Goal: Task Accomplishment & Management: Use online tool/utility

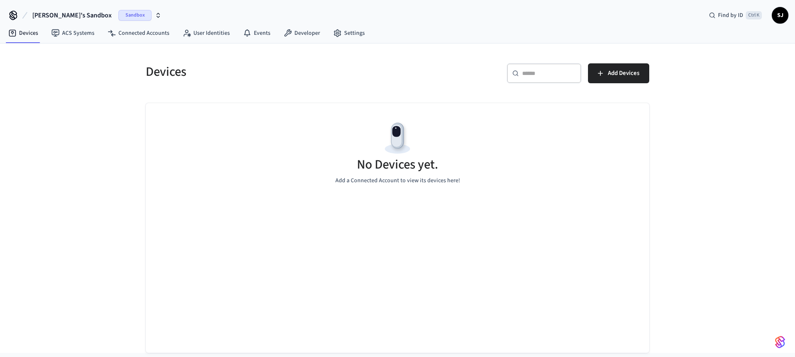
click at [66, 7] on button "[PERSON_NAME]'s Sandbox Sandbox" at bounding box center [97, 15] width 134 height 17
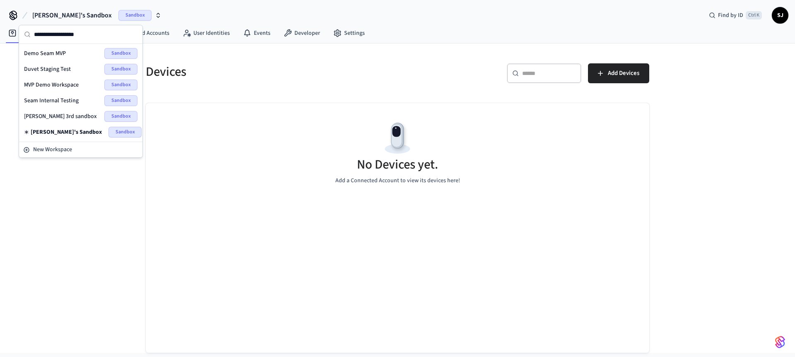
click at [48, 101] on span "Seam Internal Testing" at bounding box center [51, 100] width 55 height 8
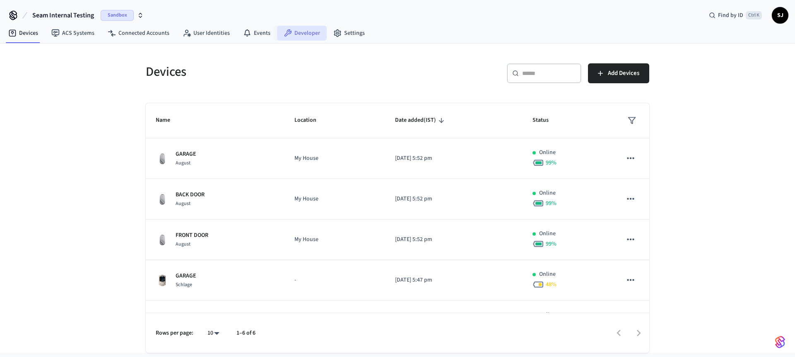
click at [297, 37] on link "Developer" at bounding box center [302, 33] width 50 height 15
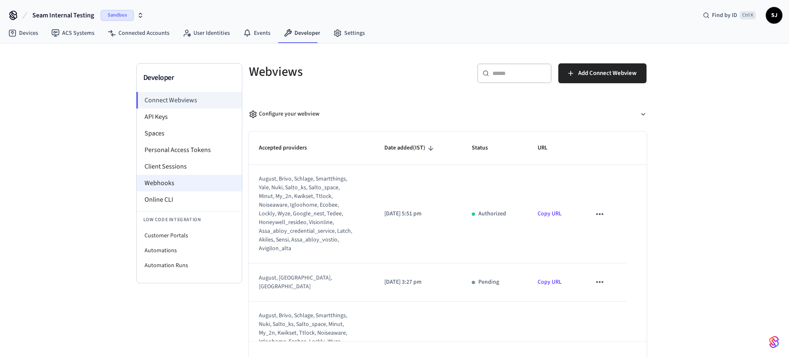
click at [162, 188] on li "Webhooks" at bounding box center [189, 183] width 105 height 17
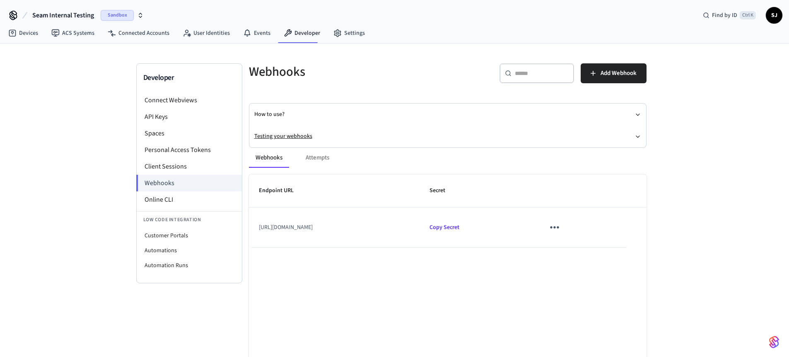
click at [390, 131] on button "Testing your webhooks" at bounding box center [447, 136] width 387 height 22
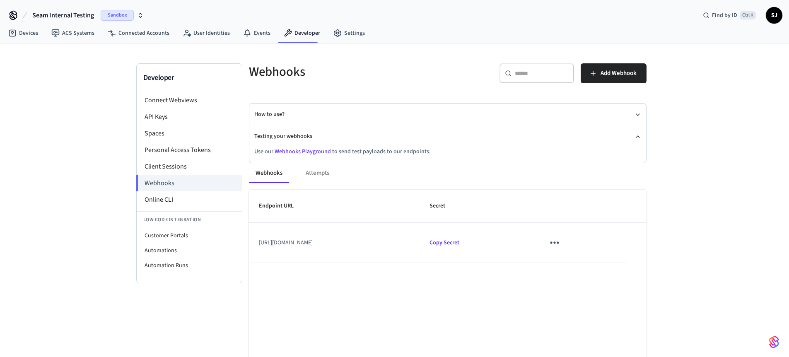
click at [318, 148] on link "Webhooks Playground" at bounding box center [303, 151] width 56 height 8
click at [184, 231] on li "Customer Portals" at bounding box center [189, 235] width 105 height 15
select select "**********"
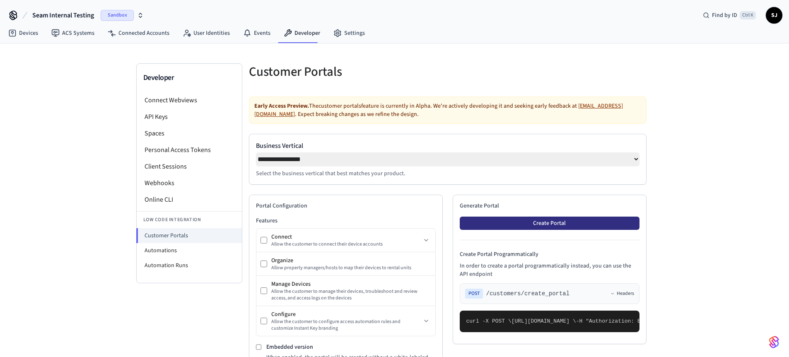
click at [547, 224] on button "Create Portal" at bounding box center [550, 223] width 180 height 13
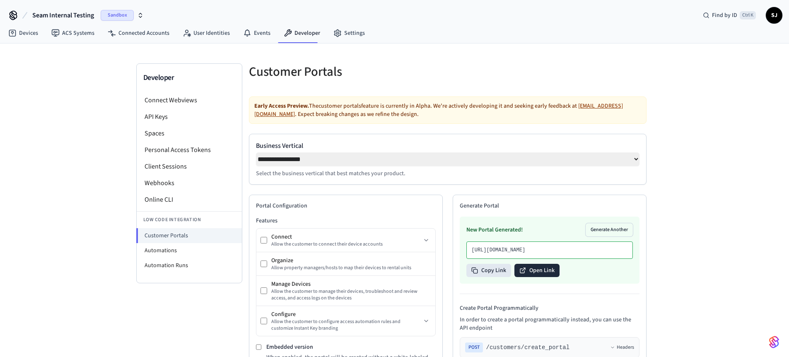
click at [528, 277] on button "Open Link" at bounding box center [536, 270] width 45 height 13
